Goal: Task Accomplishment & Management: Manage account settings

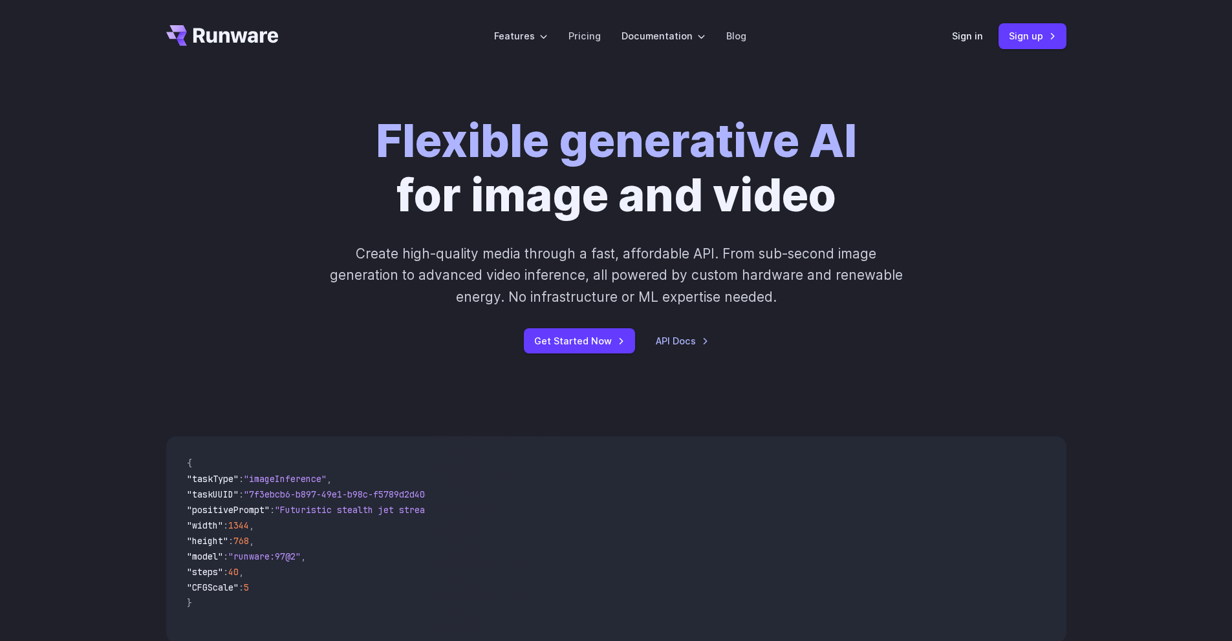
click at [947, 33] on header "Features Tasks Image generation Video generation Sonic Inference Engine™ Models…" at bounding box center [616, 36] width 931 height 72
click at [961, 38] on link "Sign in" at bounding box center [967, 35] width 31 height 15
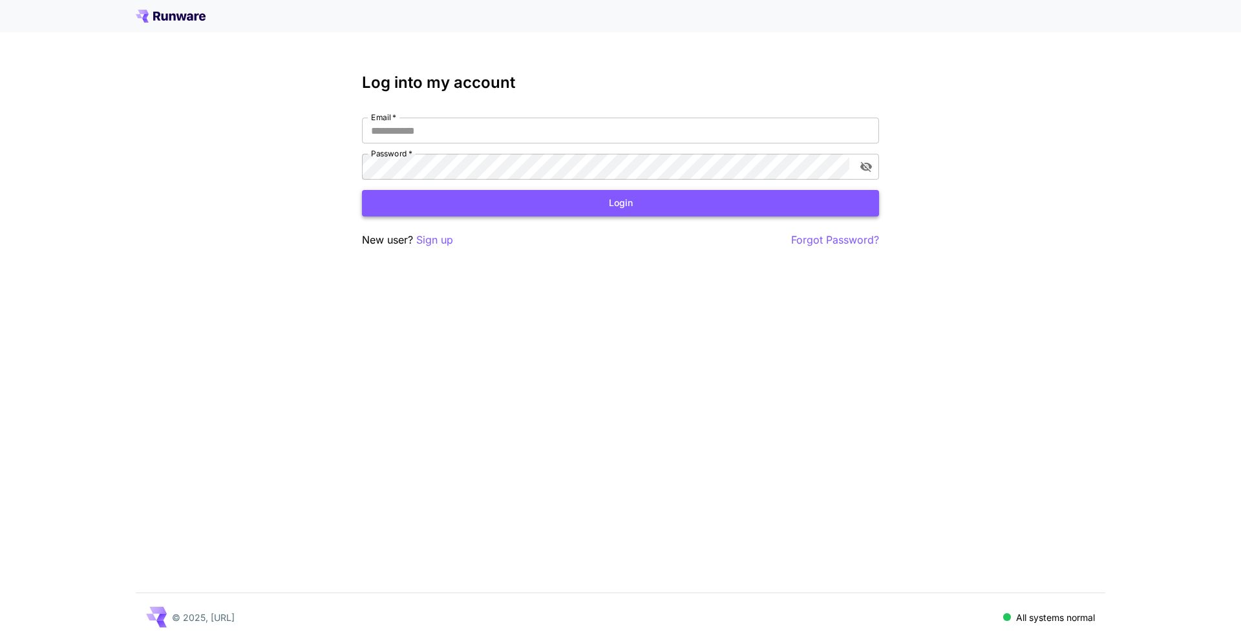
type input "**********"
click at [556, 209] on button "Login" at bounding box center [620, 203] width 517 height 27
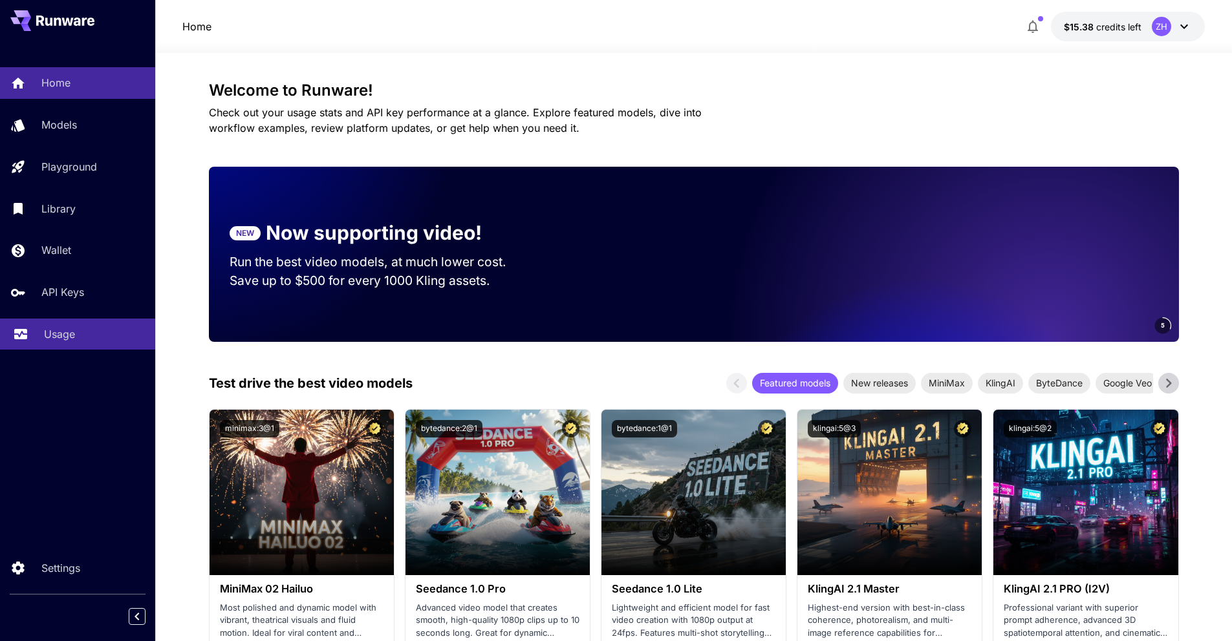
click at [80, 328] on div "Usage" at bounding box center [94, 334] width 101 height 16
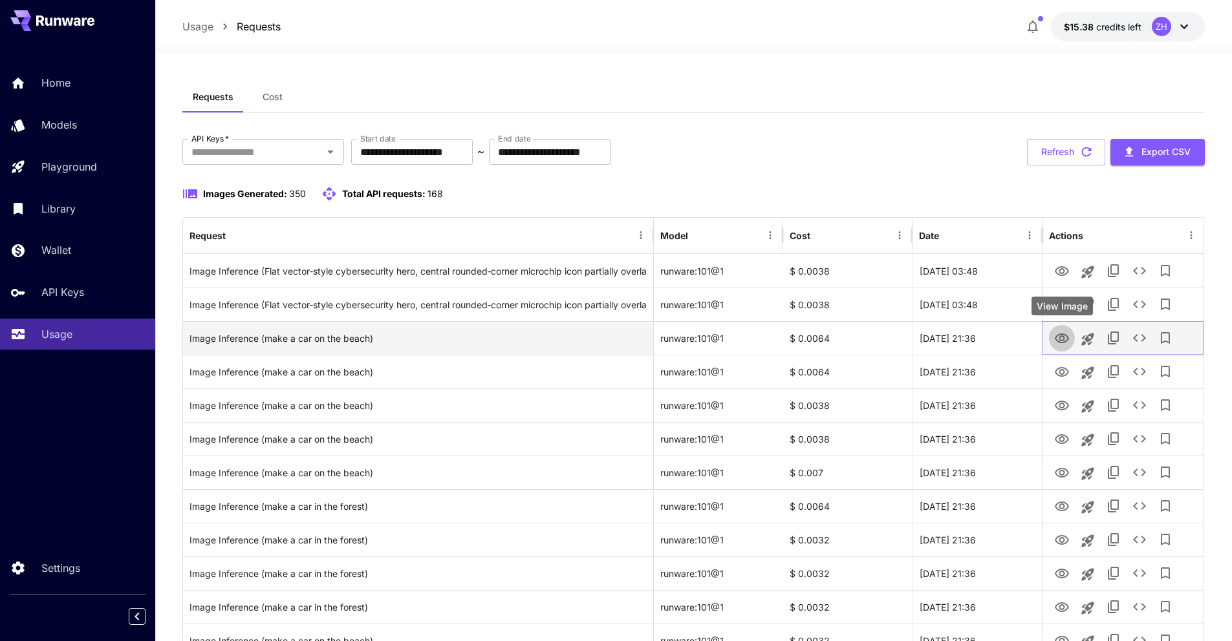
click at [1071, 337] on button "View Image" at bounding box center [1062, 338] width 26 height 27
click at [1060, 342] on icon "View Image" at bounding box center [1061, 339] width 14 height 10
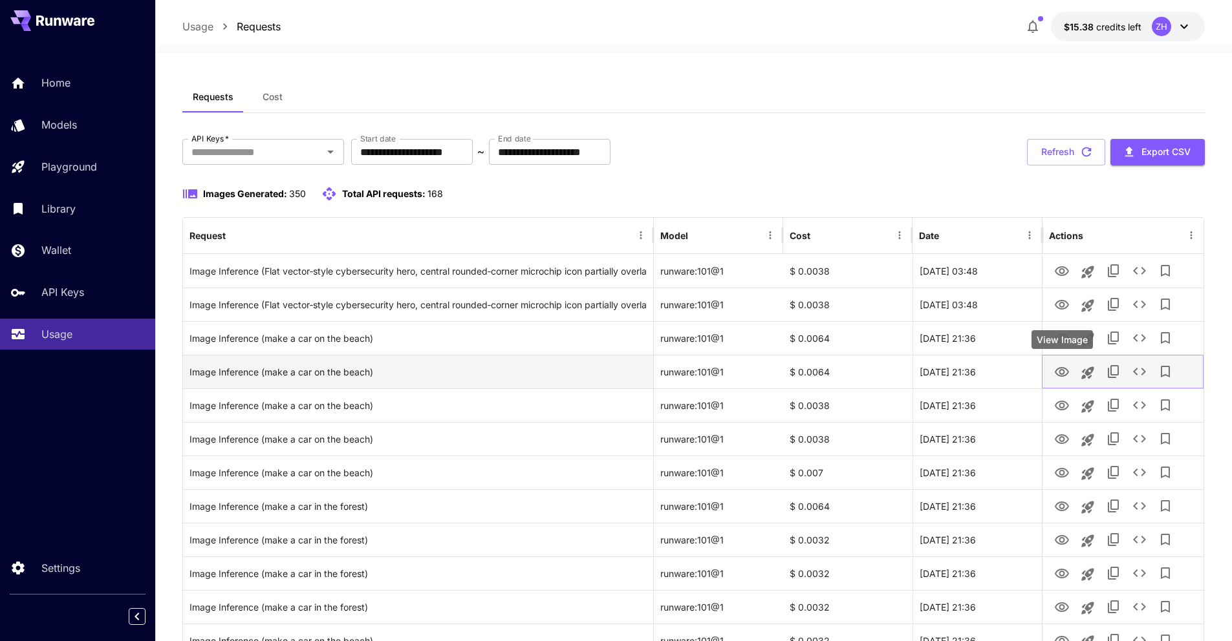
click at [1058, 377] on icon "View Image" at bounding box center [1062, 373] width 16 height 16
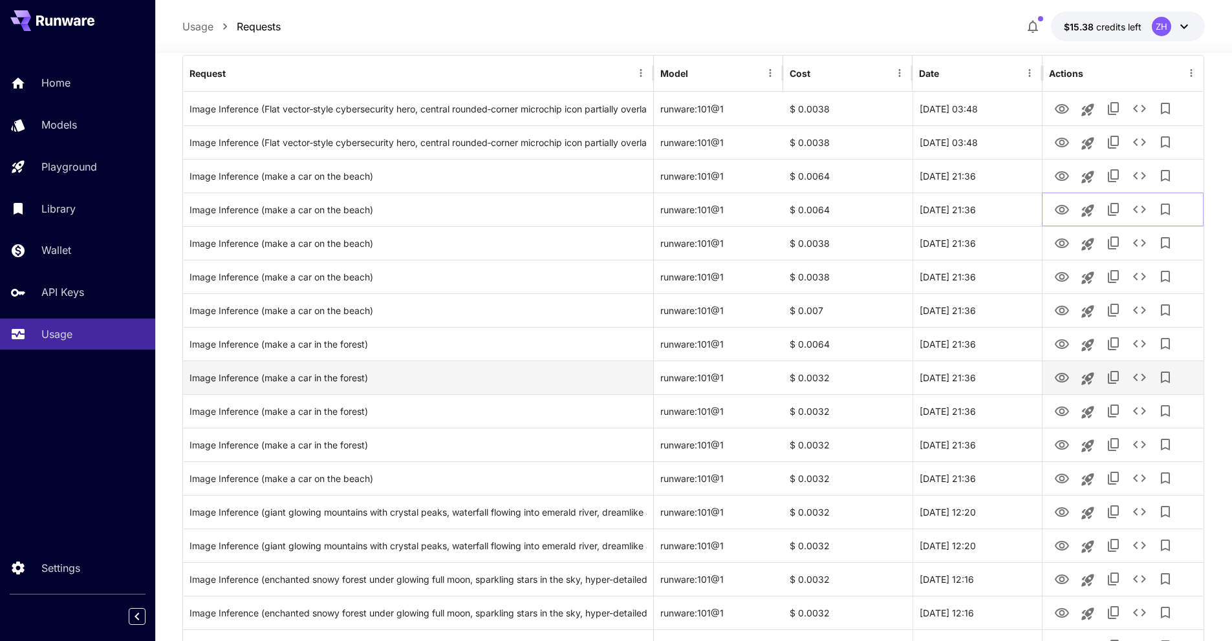
scroll to position [167, 0]
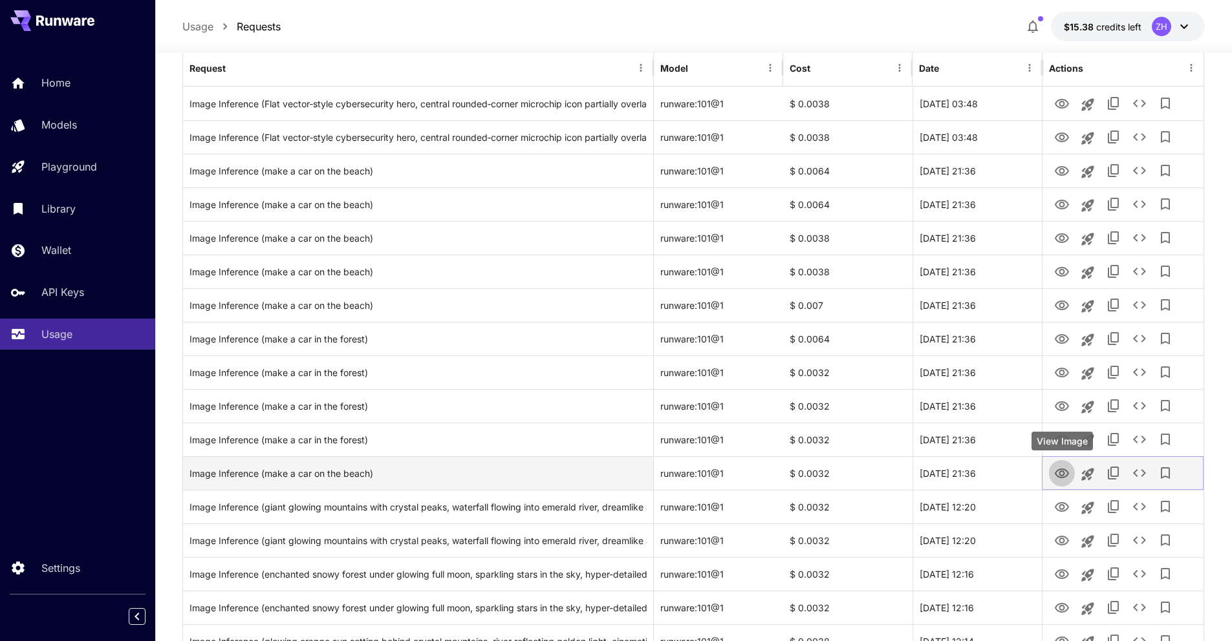
click at [1065, 476] on icon "View Image" at bounding box center [1061, 474] width 14 height 10
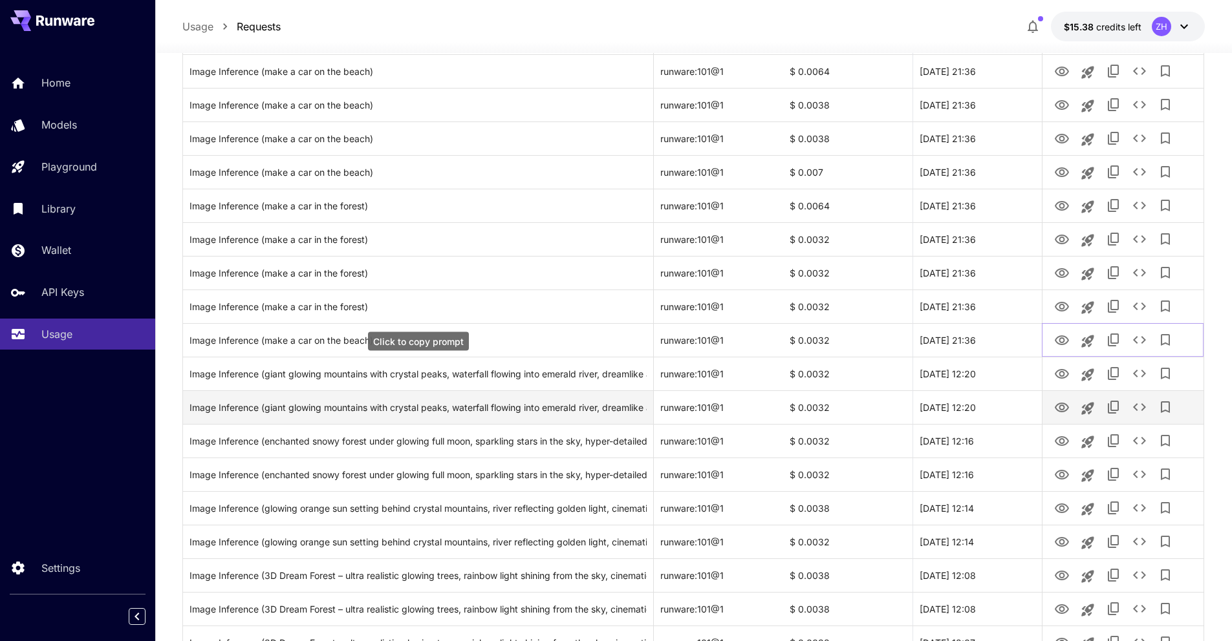
scroll to position [308, 0]
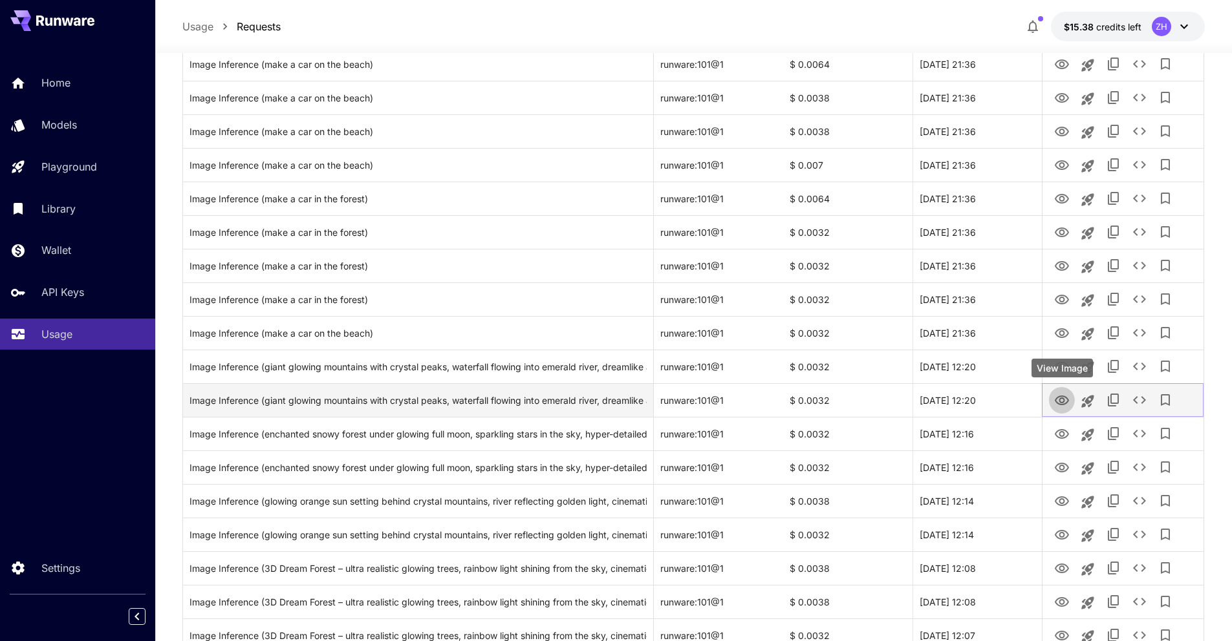
click at [1052, 398] on button "View Image" at bounding box center [1062, 400] width 26 height 27
click at [1057, 400] on icon "View Image" at bounding box center [1062, 401] width 16 height 16
